Goal: Transaction & Acquisition: Purchase product/service

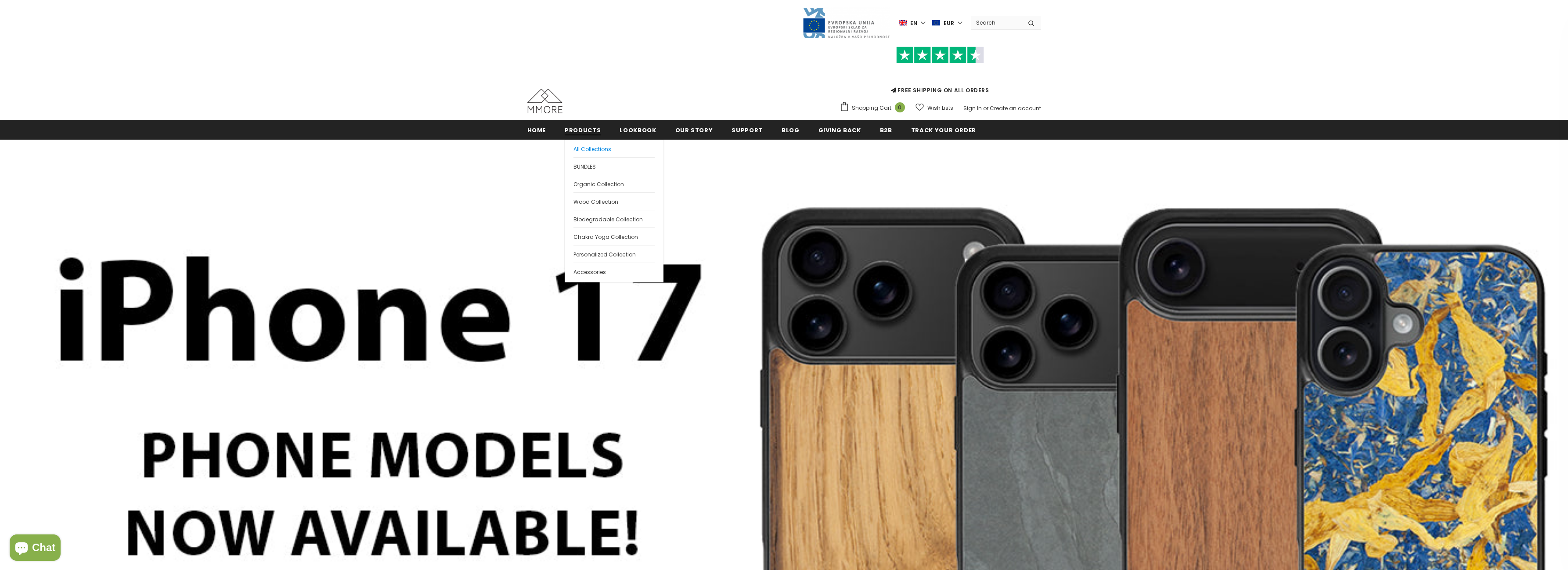
click at [595, 147] on span "All Collections" at bounding box center [592, 149] width 38 height 7
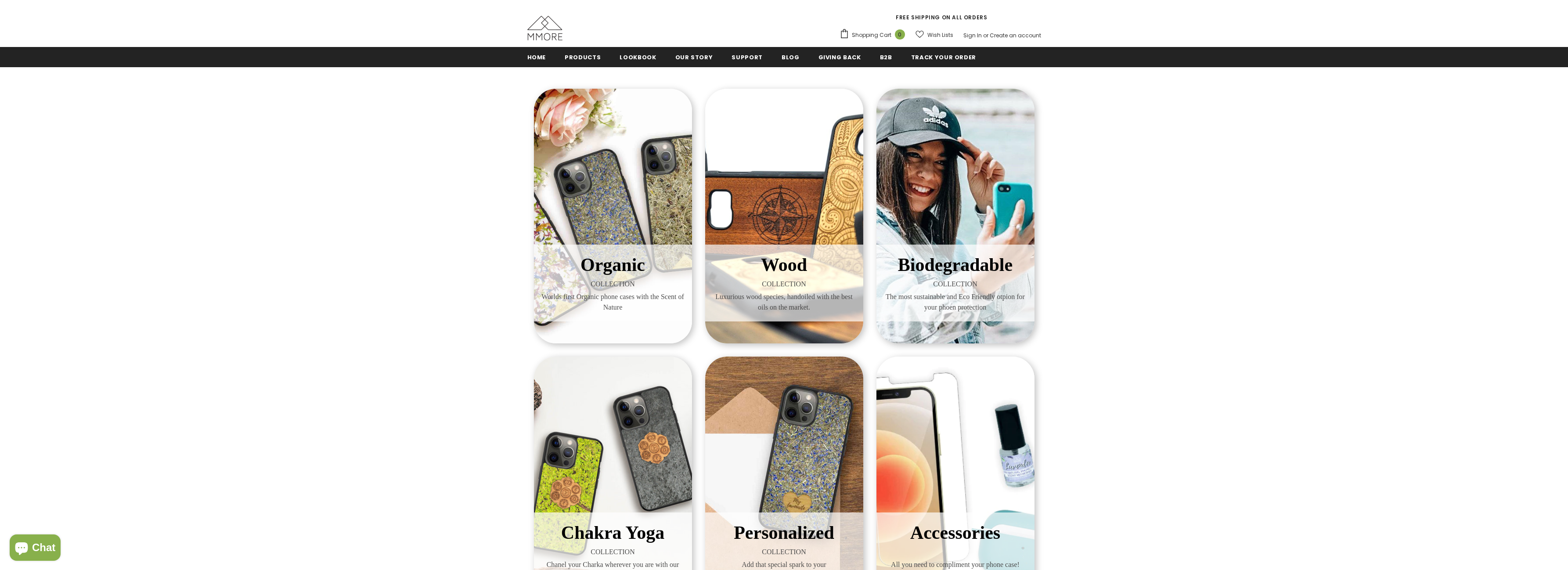
scroll to position [132, 0]
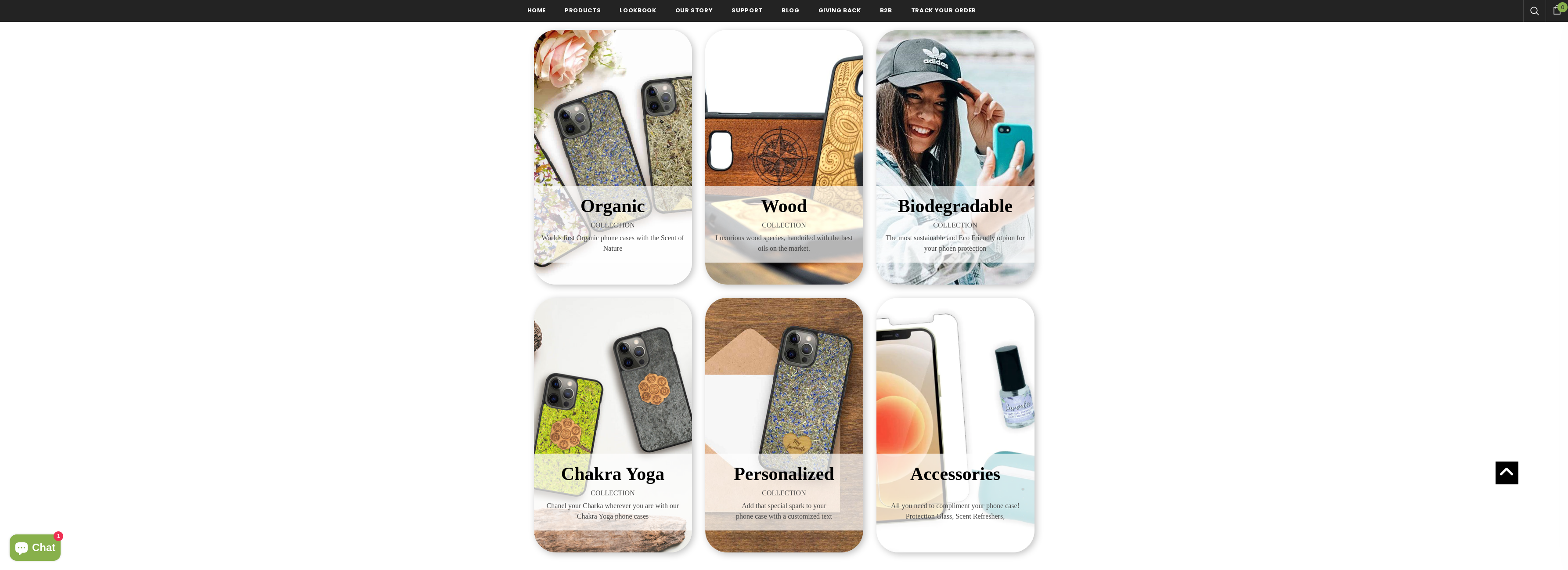
click at [629, 169] on div "Organic COLLECTION Worlds first Organic phone cases with the Scent of Nature" at bounding box center [613, 157] width 158 height 255
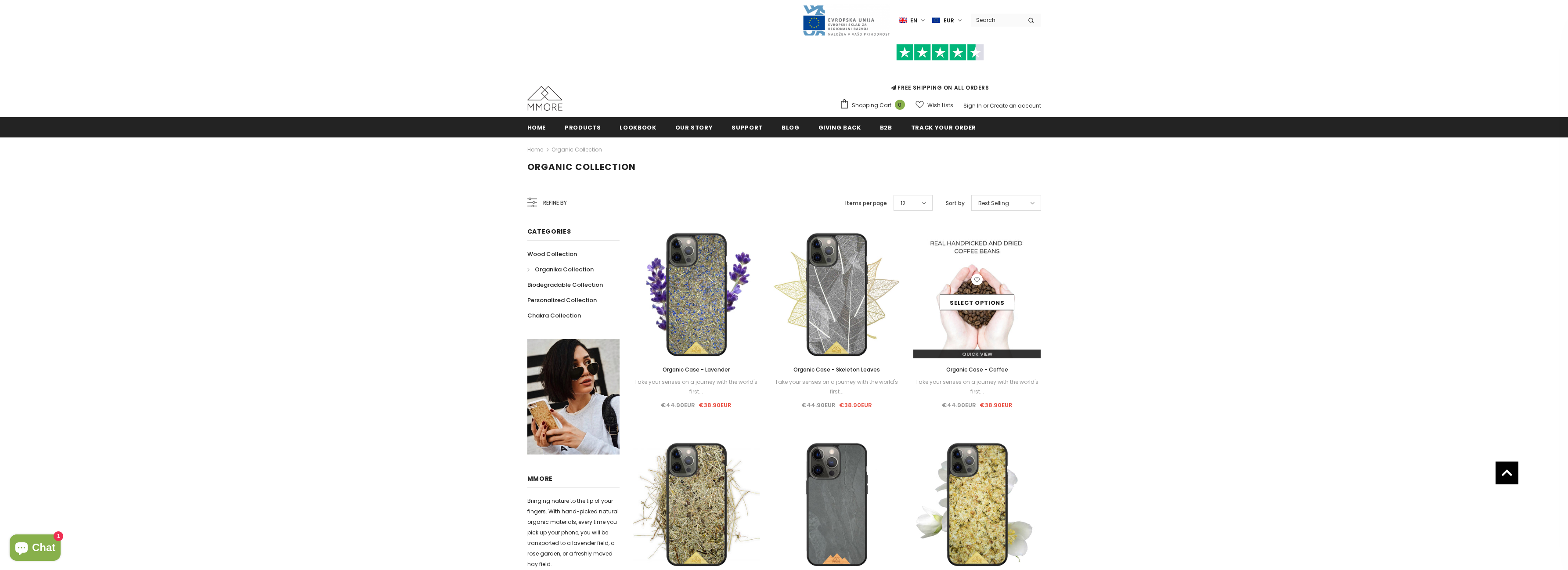
scroll to position [2, 0]
click at [990, 293] on div "Select options" at bounding box center [977, 295] width 127 height 42
click at [988, 337] on img at bounding box center [977, 295] width 127 height 127
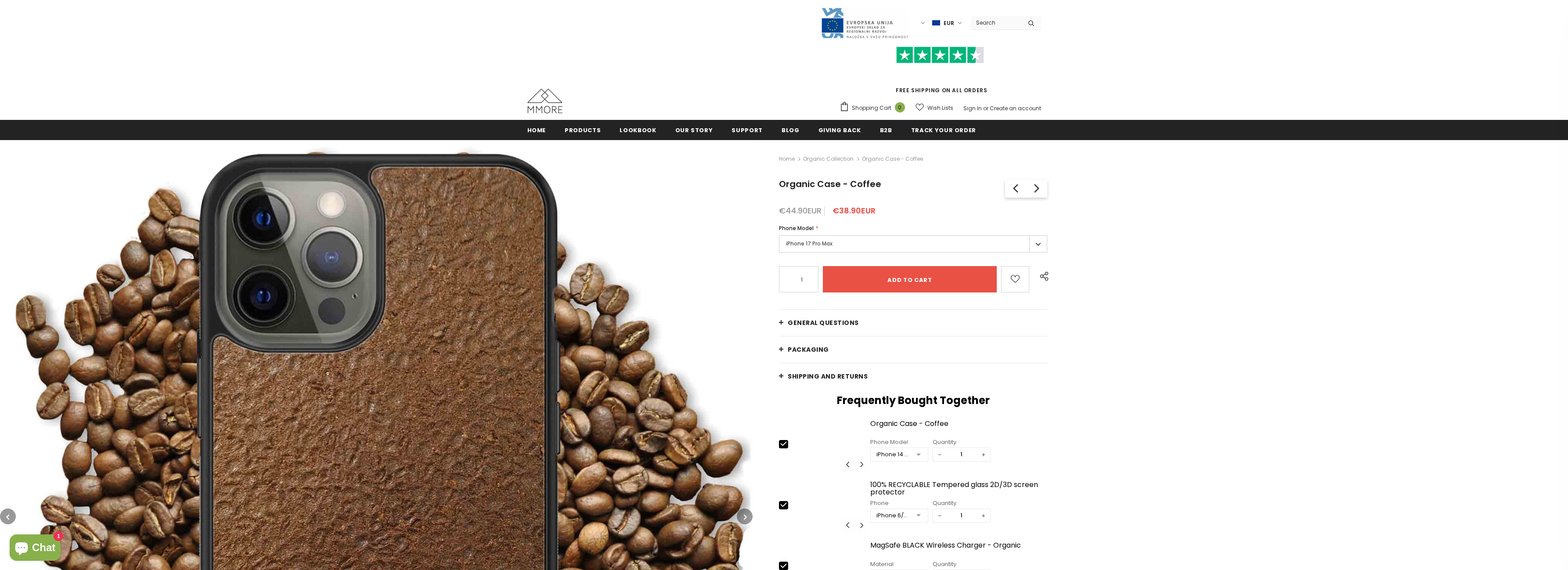
click at [880, 242] on label "iPhone 17 Pro Max" at bounding box center [913, 244] width 268 height 17
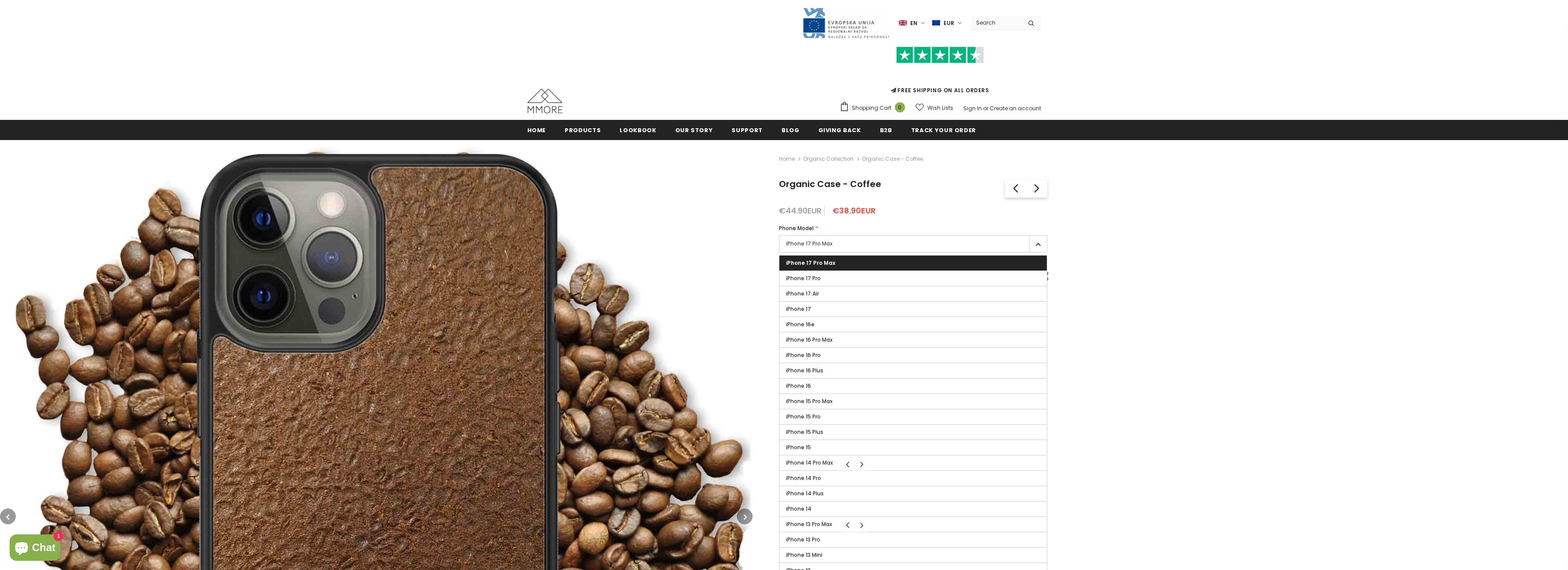
drag, startPoint x: 454, startPoint y: 252, endPoint x: 463, endPoint y: 246, distance: 10.8
click at [454, 251] on img at bounding box center [376, 516] width 753 height 753
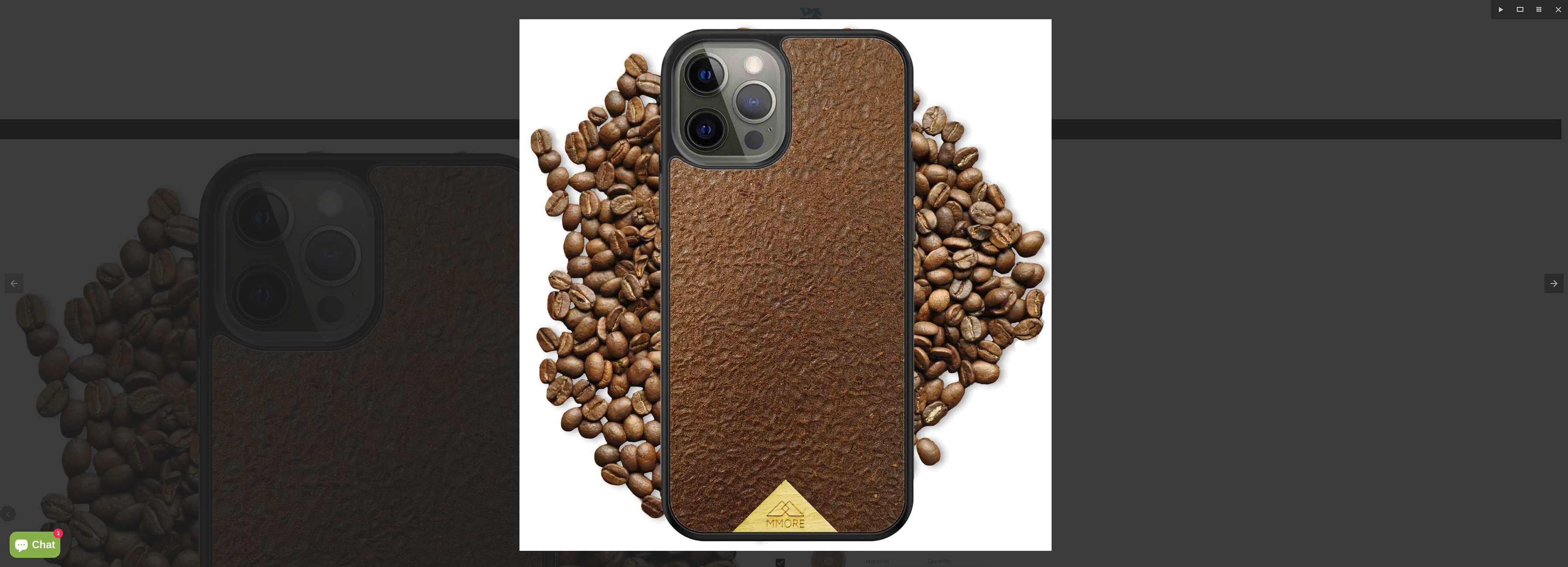
click at [1294, 302] on div at bounding box center [784, 284] width 1568 height 567
